Goal: Complete application form

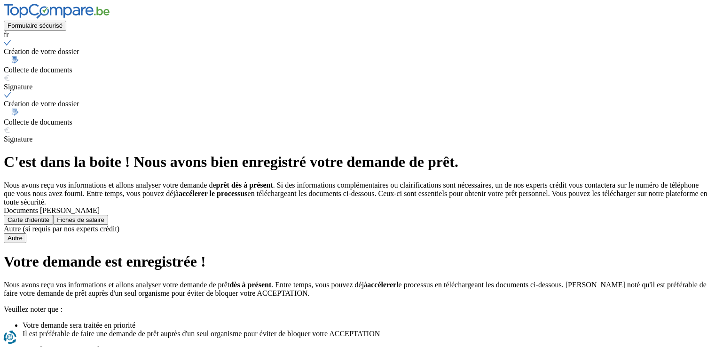
click at [53, 222] on button "Carte d'identité" at bounding box center [28, 220] width 49 height 10
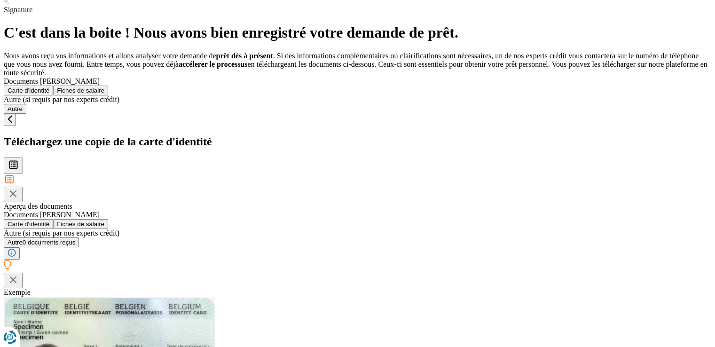
scroll to position [130, 0]
click at [105, 95] on button "Fiches de salaire" at bounding box center [80, 90] width 55 height 10
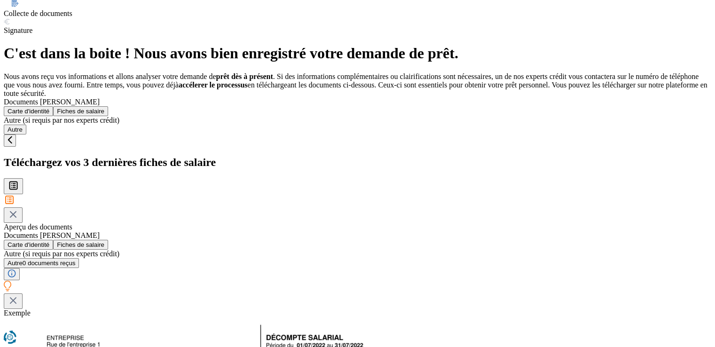
scroll to position [109, 0]
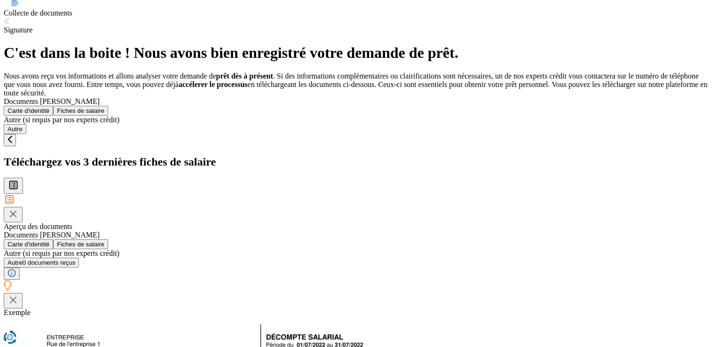
type input "C:\fakepath\Fiche de paie_s.nokam.pdf"
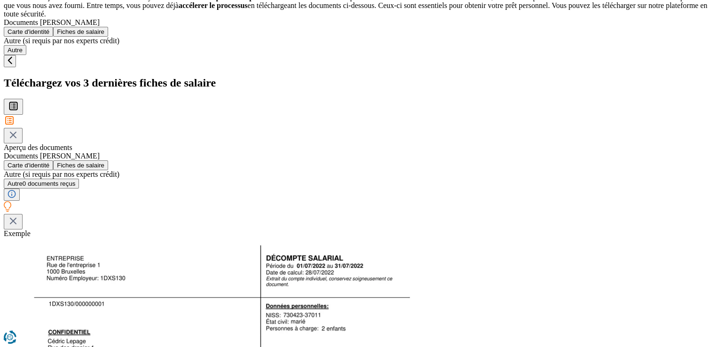
scroll to position [241, 0]
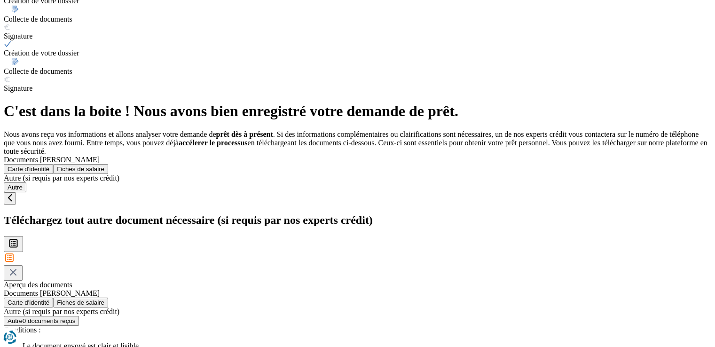
scroll to position [141, 0]
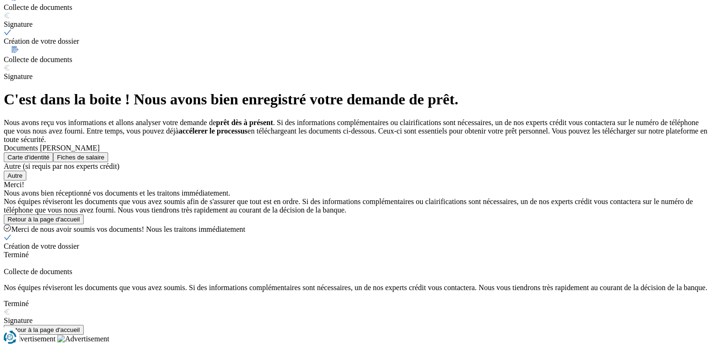
scroll to position [106, 0]
click at [84, 224] on button "Retour à la page d'accueil" at bounding box center [44, 219] width 80 height 10
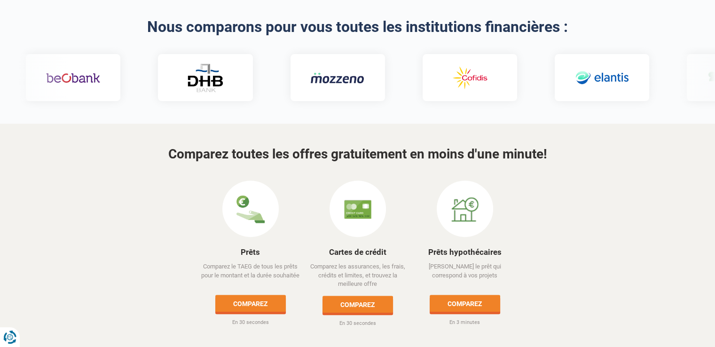
scroll to position [325, 0]
